Goal: Information Seeking & Learning: Learn about a topic

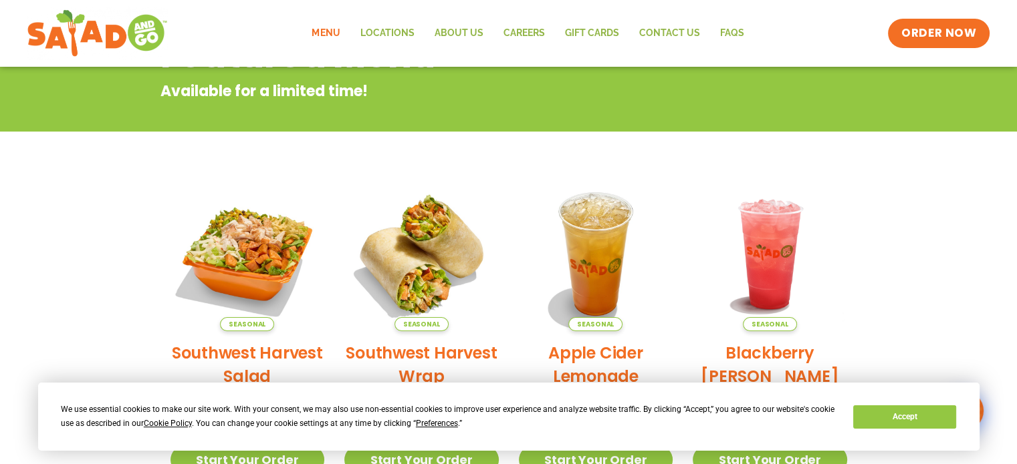
scroll to position [267, 0]
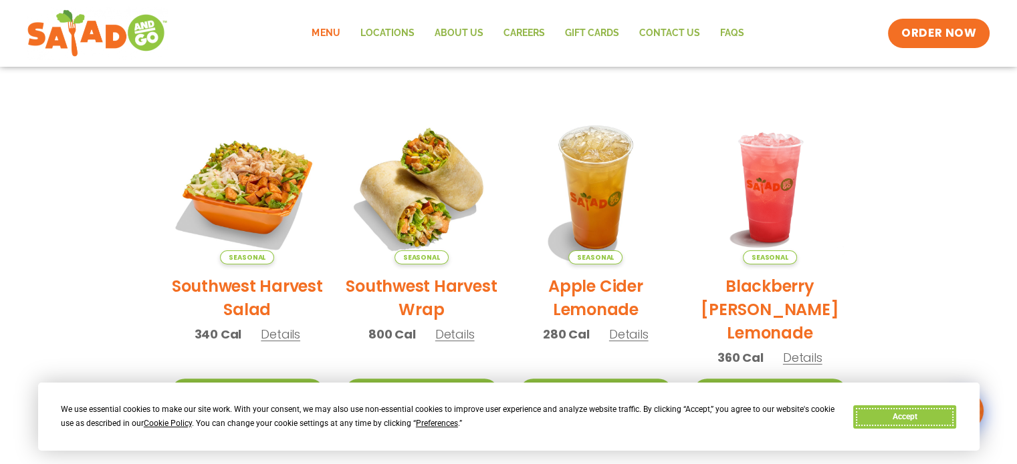
click at [906, 419] on button "Accept" at bounding box center [904, 417] width 103 height 23
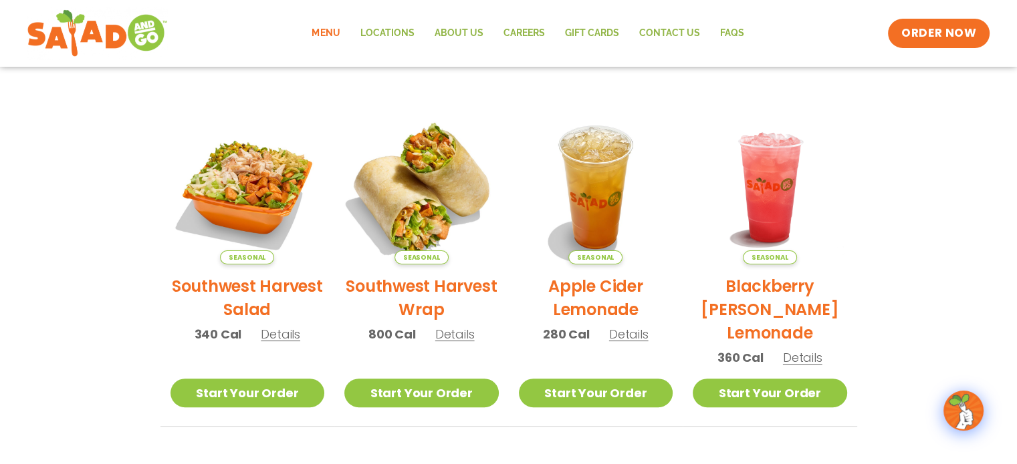
click at [430, 174] on img at bounding box center [421, 187] width 181 height 181
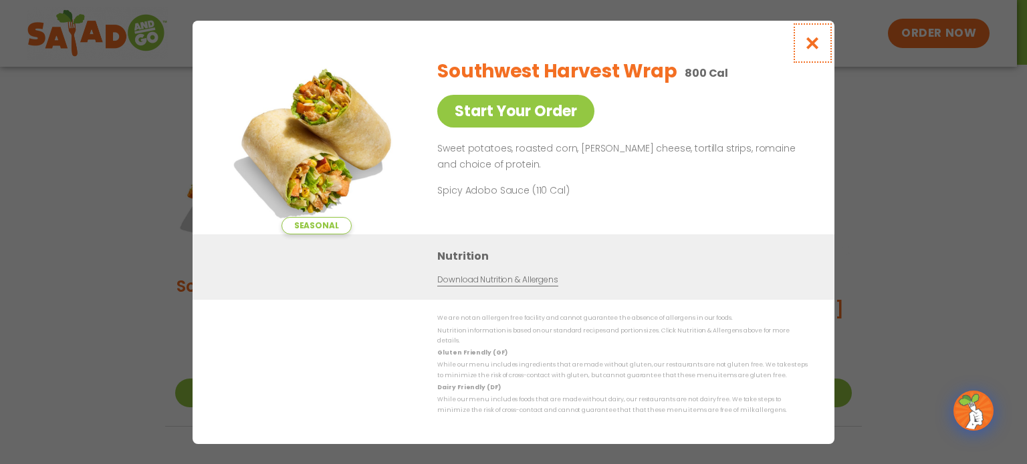
click at [808, 49] on icon "Close modal" at bounding box center [812, 43] width 17 height 14
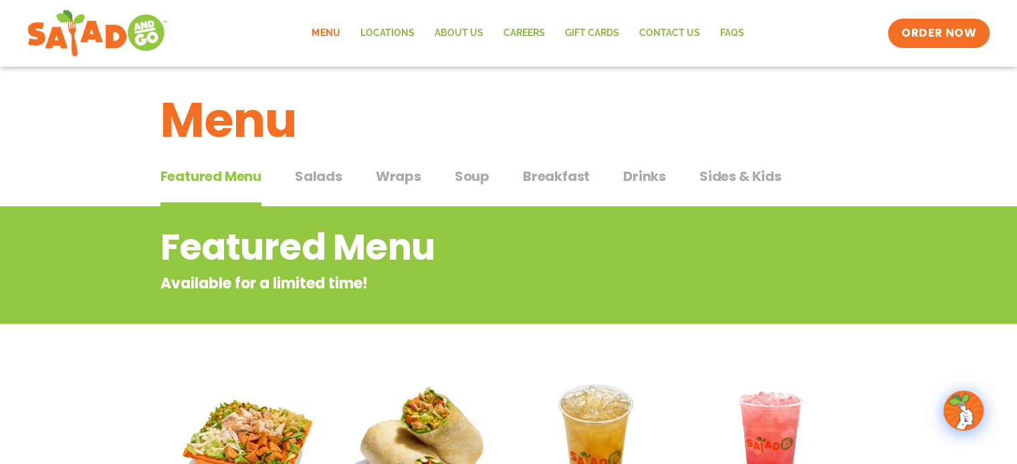
scroll to position [0, 0]
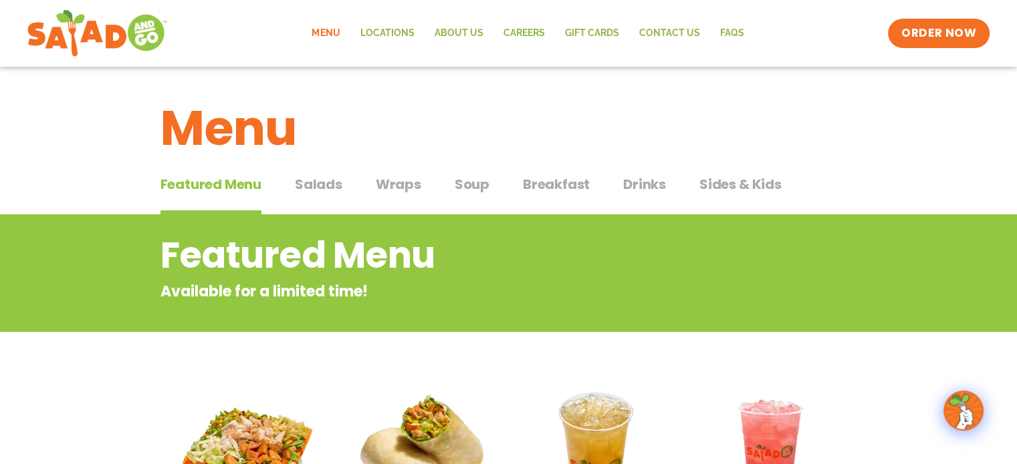
click at [334, 186] on span "Salads" at bounding box center [318, 184] width 47 height 20
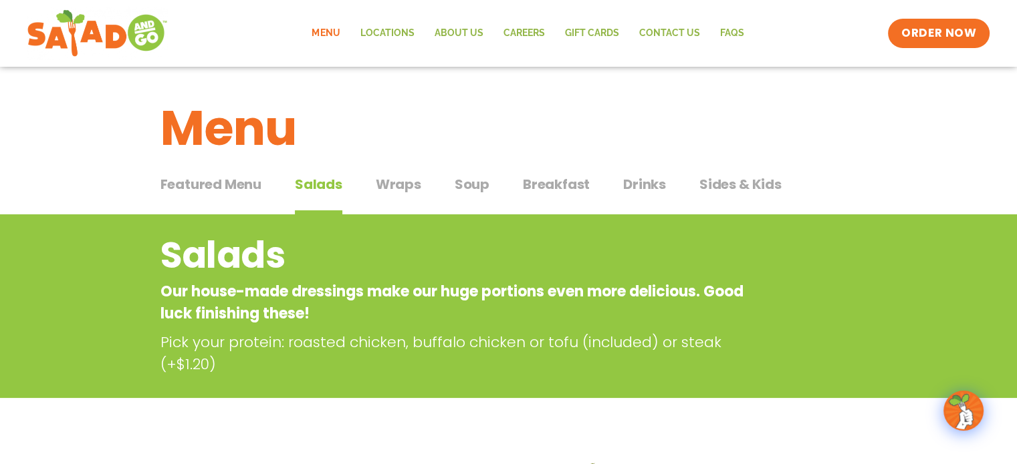
click at [388, 182] on span "Wraps" at bounding box center [398, 184] width 45 height 20
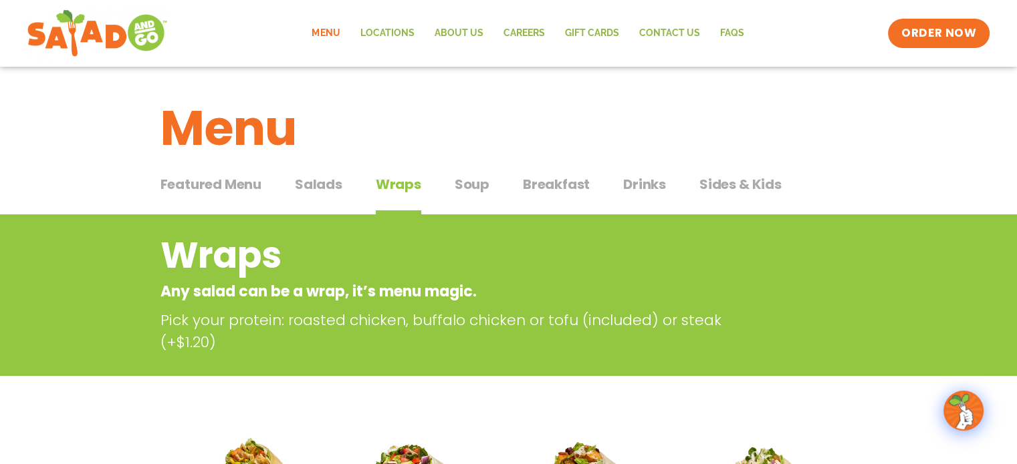
click at [311, 184] on span "Salads" at bounding box center [318, 184] width 47 height 20
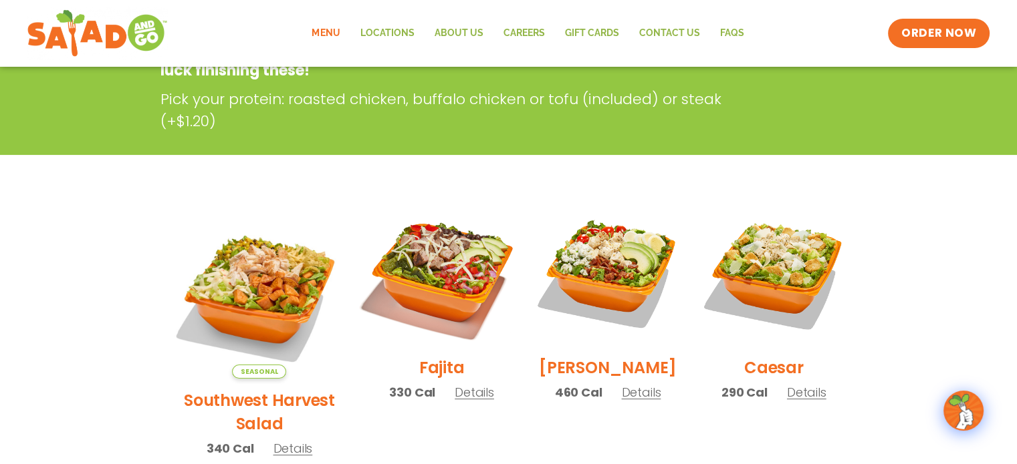
scroll to position [267, 0]
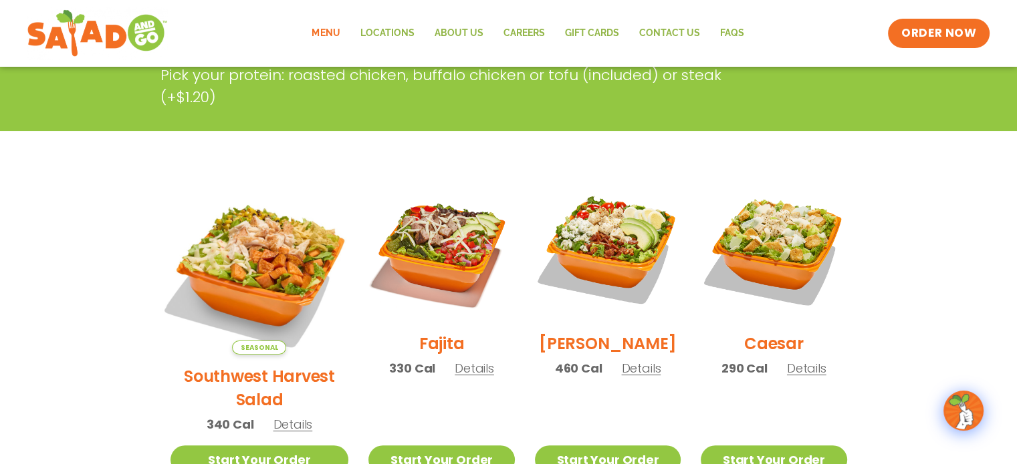
click at [245, 243] on img at bounding box center [258, 265] width 209 height 209
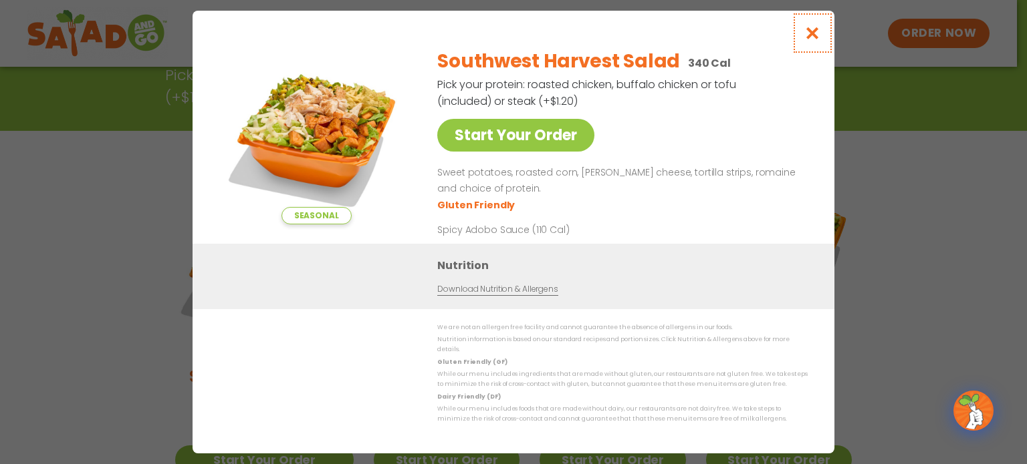
click at [814, 35] on icon "Close modal" at bounding box center [812, 33] width 17 height 14
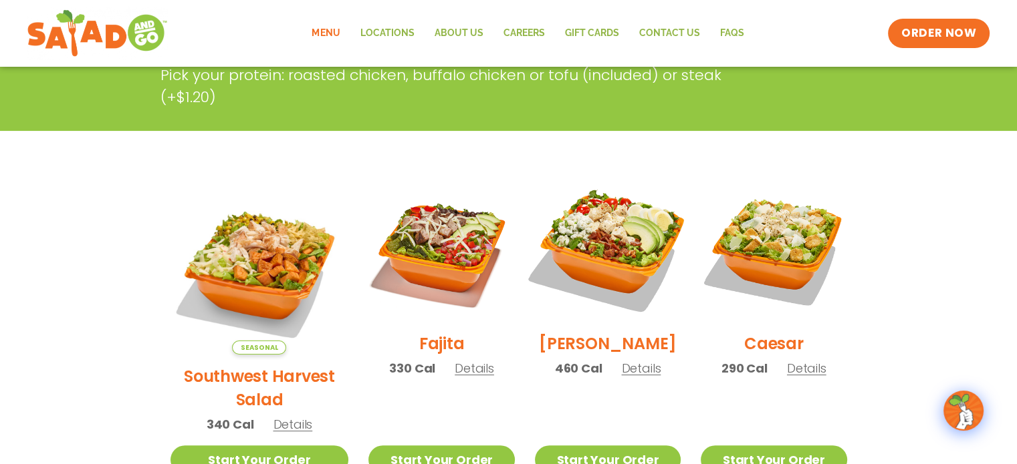
click at [611, 247] on img at bounding box center [607, 249] width 171 height 171
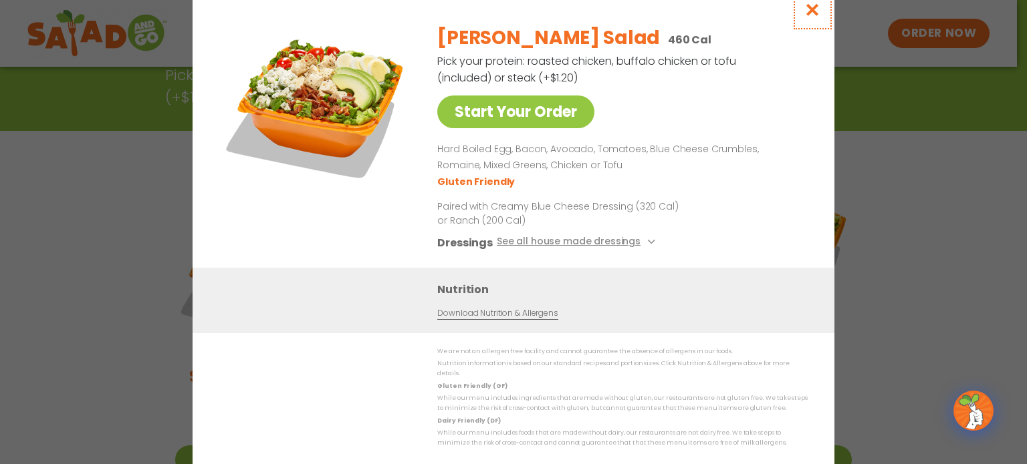
click at [815, 15] on icon "Close modal" at bounding box center [812, 10] width 17 height 14
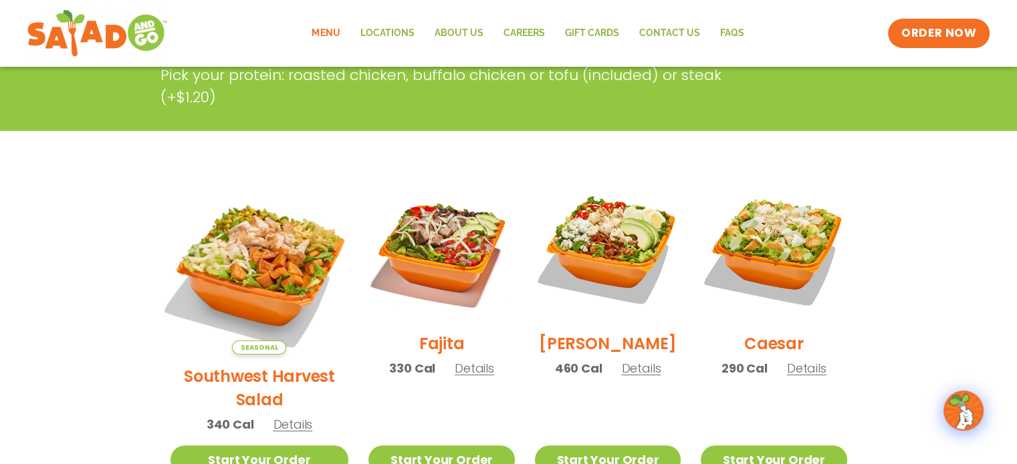
click at [257, 246] on img at bounding box center [258, 265] width 209 height 209
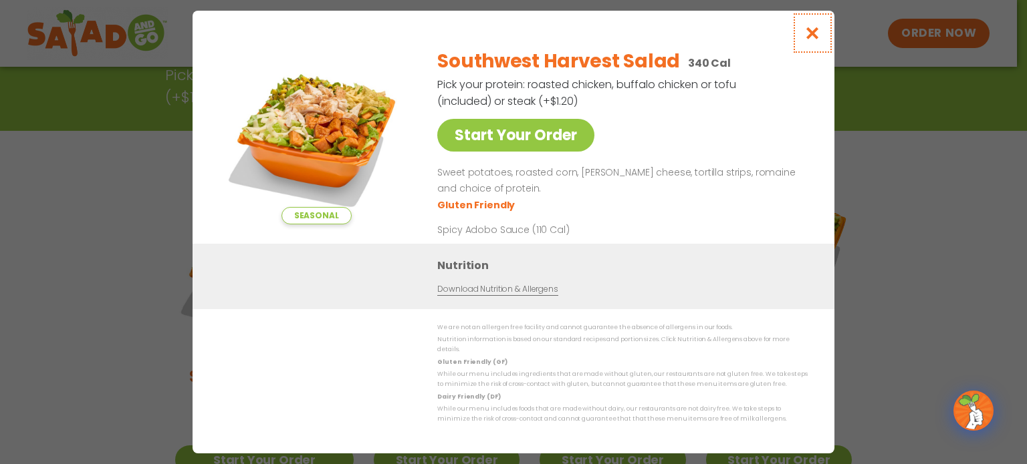
click at [816, 33] on icon "Close modal" at bounding box center [812, 33] width 17 height 14
